Goal: Transaction & Acquisition: Purchase product/service

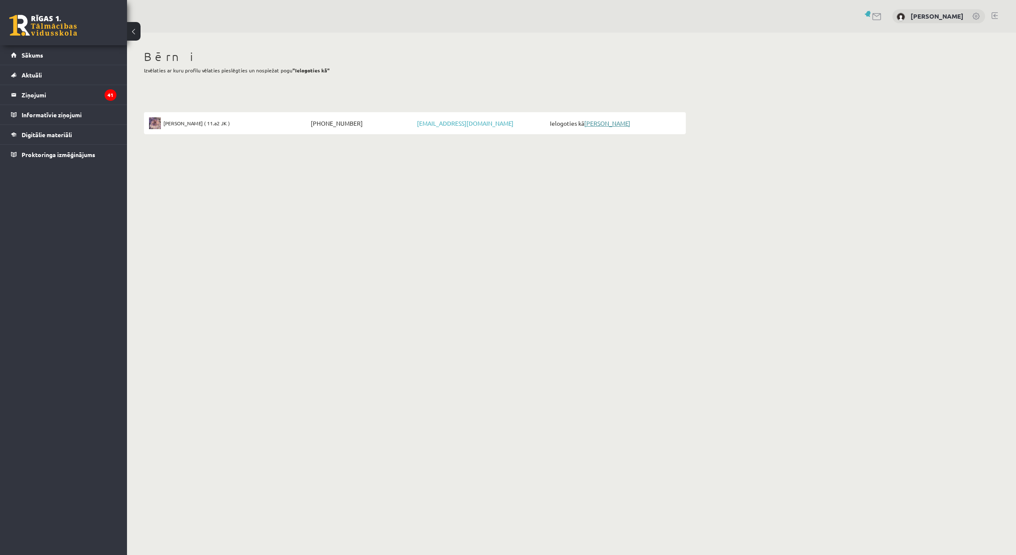
click at [595, 121] on link "[PERSON_NAME]" at bounding box center [607, 123] width 46 height 8
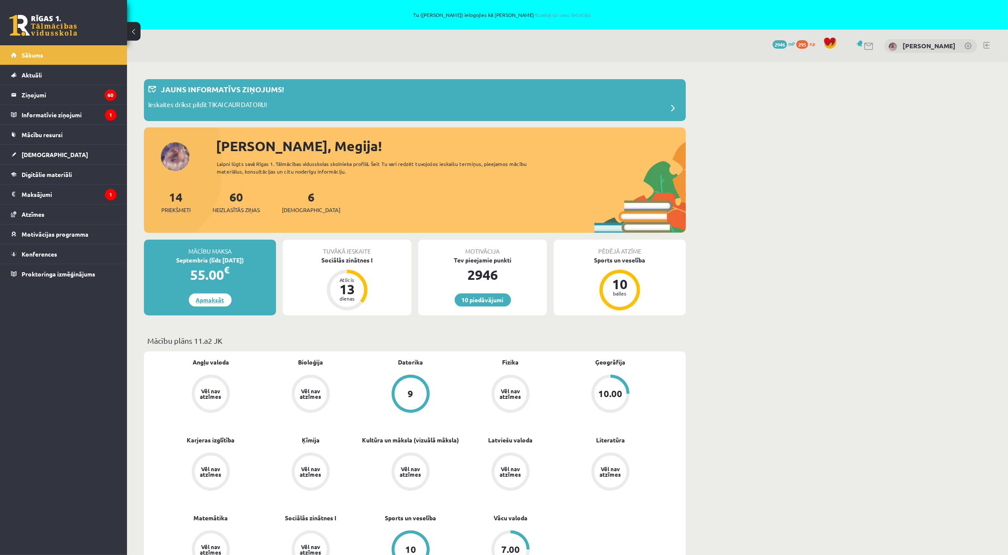
click at [210, 298] on link "Apmaksāt" at bounding box center [210, 299] width 43 height 13
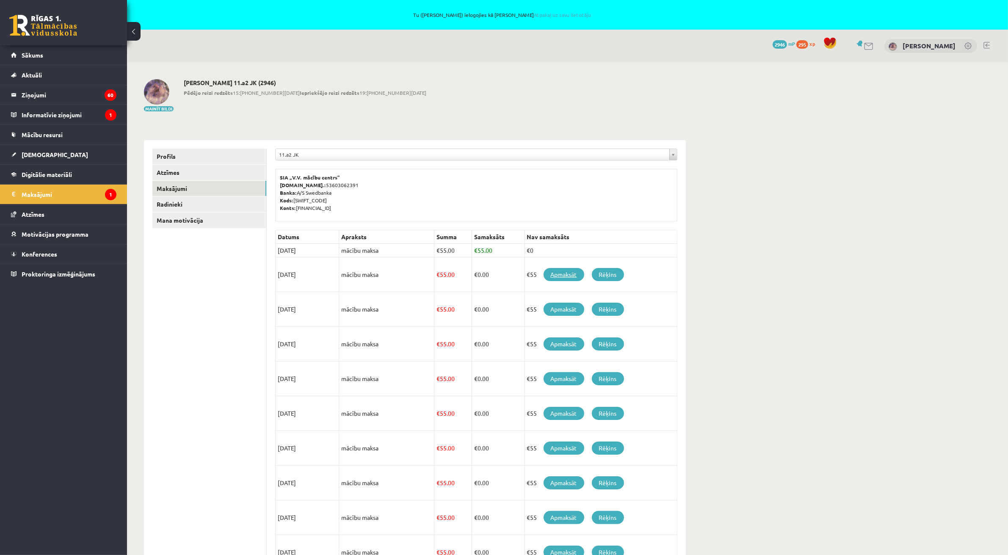
click at [565, 275] on link "Apmaksāt" at bounding box center [563, 274] width 41 height 13
